Goal: Information Seeking & Learning: Learn about a topic

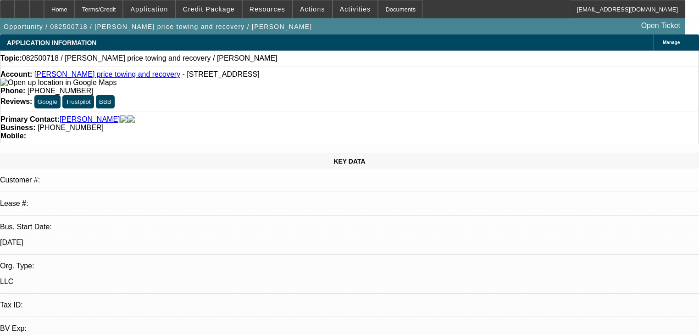
select select "0"
select select "2"
select select "0.1"
select select "4"
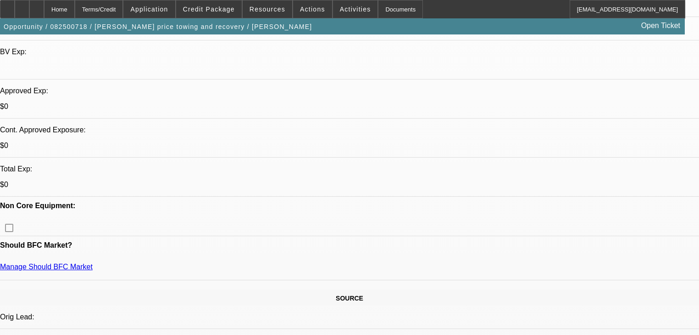
scroll to position [330, 0]
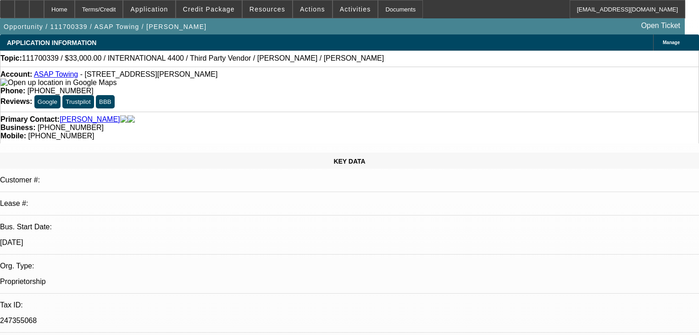
select select "0"
select select "2"
select select "0.1"
select select "4"
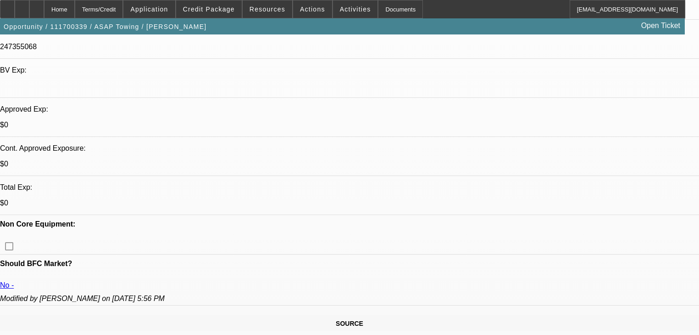
scroll to position [257, 0]
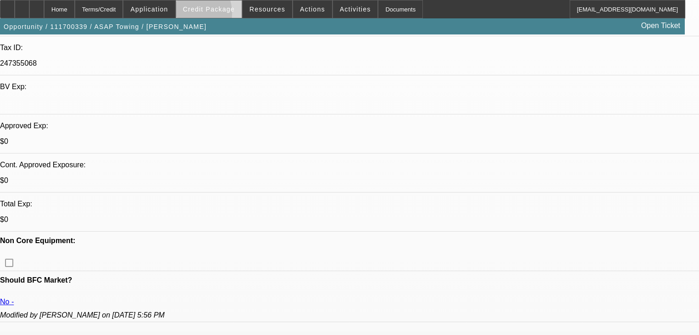
click at [196, 16] on span at bounding box center [209, 9] width 66 height 22
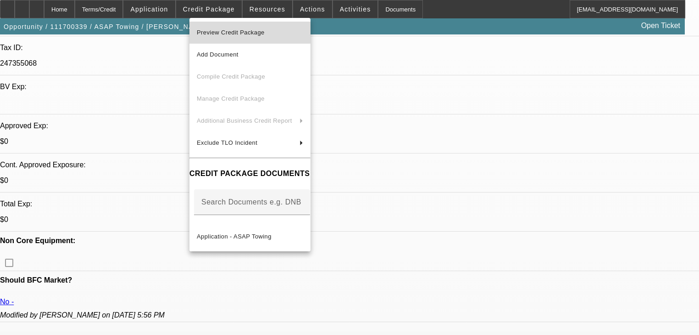
click at [224, 36] on span "Preview Credit Package" at bounding box center [250, 32] width 106 height 11
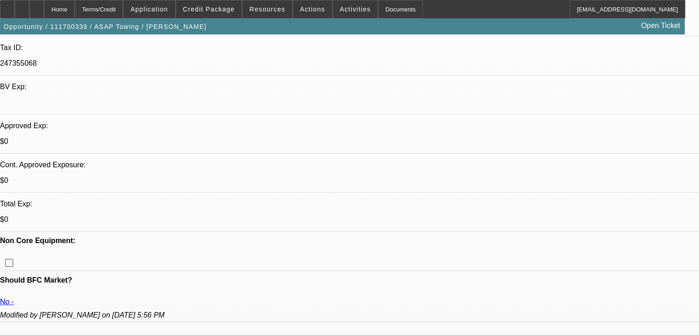
click at [205, 7] on span "Credit Package" at bounding box center [209, 9] width 52 height 7
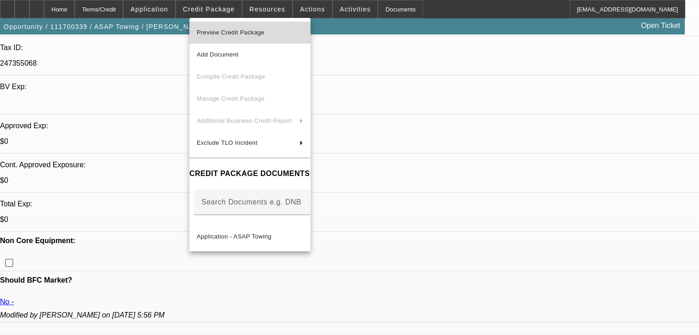
click at [242, 29] on span "Preview Credit Package" at bounding box center [250, 32] width 106 height 11
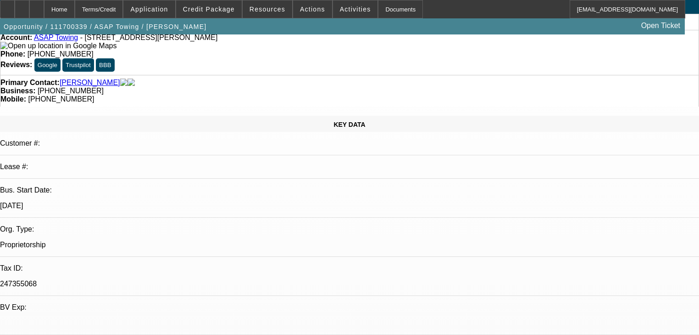
scroll to position [73, 0]
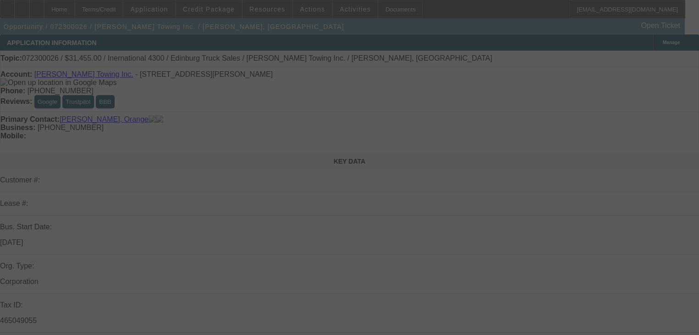
scroll to position [24, 0]
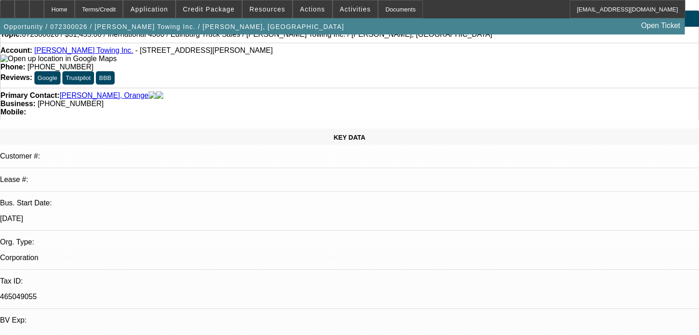
select select "0"
select select "2"
select select "0"
select select "6"
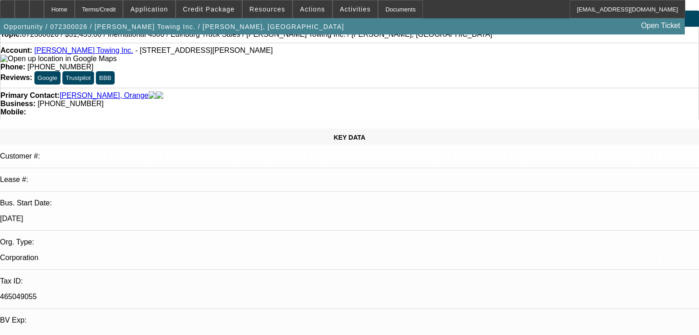
select select "0.1"
select select "2"
select select "0"
select select "6"
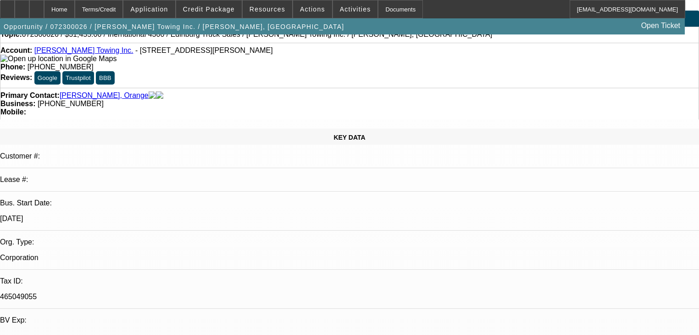
select select "0.1"
select select "2"
select select "0"
select select "6"
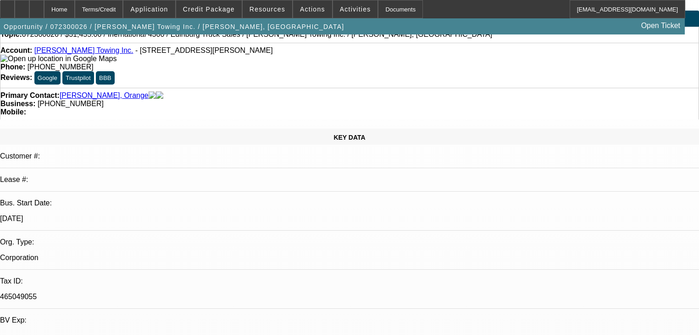
select select "0"
select select "2"
select select "0"
select select "6"
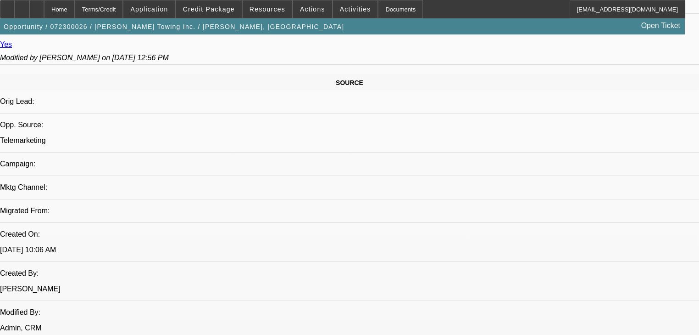
scroll to position [477, 0]
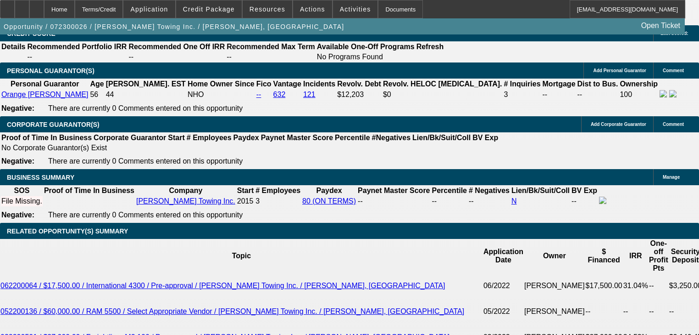
scroll to position [1358, 0]
